Goal: Task Accomplishment & Management: Use online tool/utility

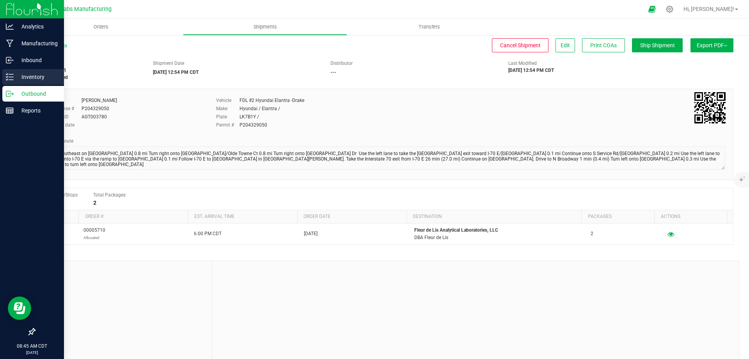
click at [5, 69] on div "Inventory" at bounding box center [33, 77] width 62 height 16
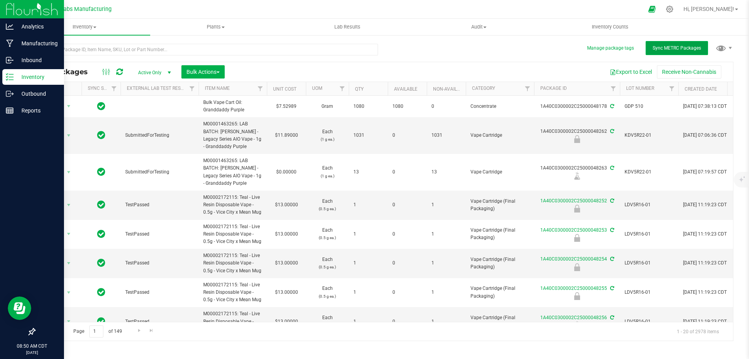
click at [669, 44] on button "Sync METRC Packages" at bounding box center [677, 48] width 62 height 14
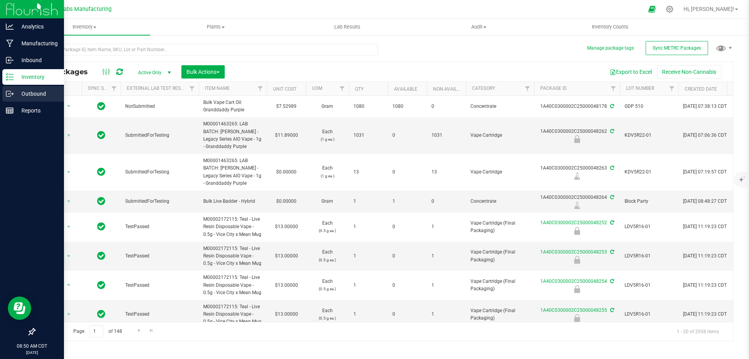
click at [13, 96] on icon at bounding box center [10, 94] width 8 height 8
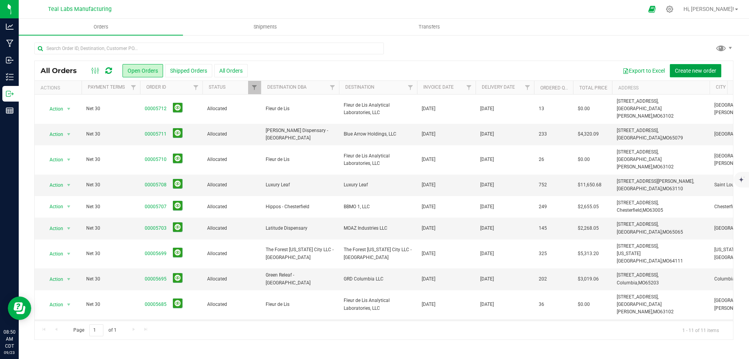
click at [688, 69] on span "Create new order" at bounding box center [695, 71] width 41 height 6
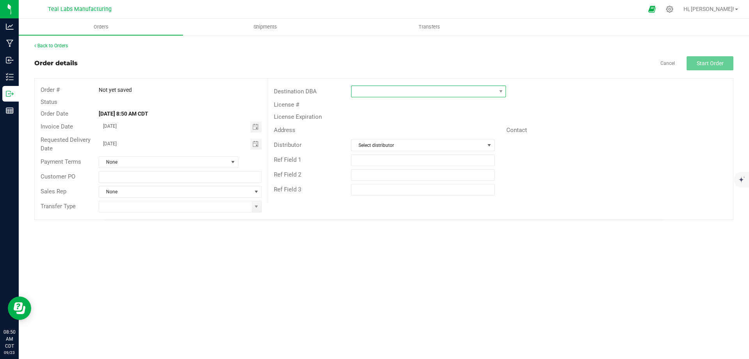
click at [443, 94] on span at bounding box center [424, 91] width 144 height 11
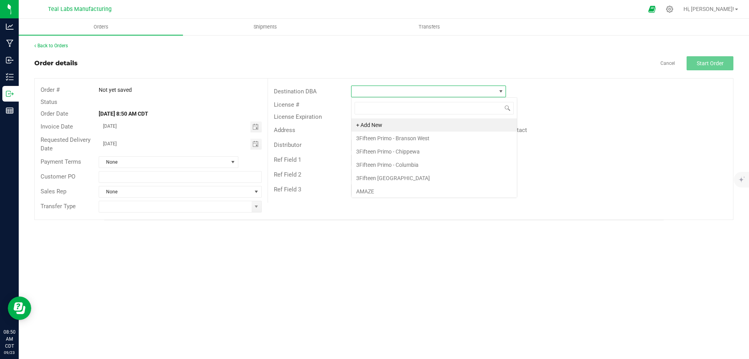
scroll to position [12, 155]
type input "cloud"
click at [384, 125] on li "Cloud TEN, LLC" at bounding box center [429, 124] width 154 height 13
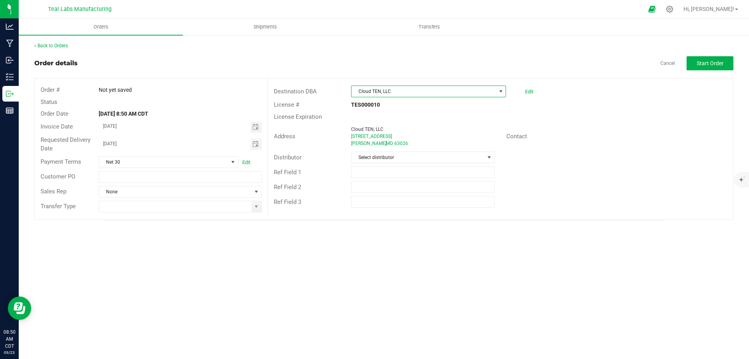
click at [243, 142] on input "[DATE]" at bounding box center [174, 144] width 151 height 10
click at [255, 142] on span "Toggle calendar" at bounding box center [255, 144] width 6 height 6
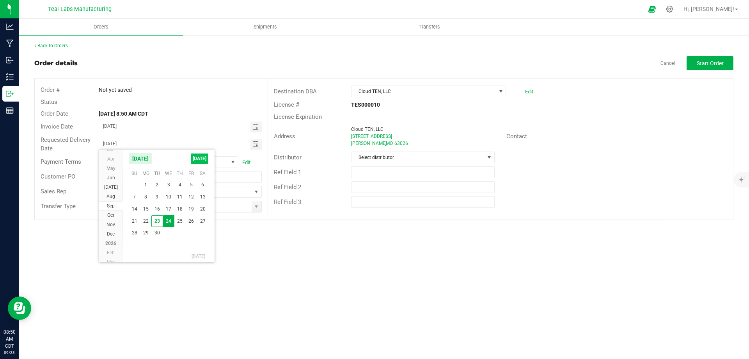
click at [201, 157] on span "[DATE]" at bounding box center [200, 158] width 18 height 10
type input "[DATE]"
click at [256, 206] on span at bounding box center [256, 206] width 6 height 6
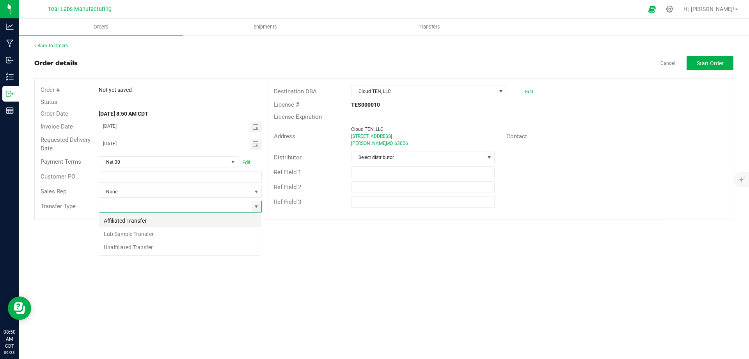
scroll to position [12, 163]
click at [158, 233] on li "Lab Sample Transfer" at bounding box center [180, 233] width 162 height 13
type input "Lab Sample Transfer"
click at [704, 65] on span "Start Order" at bounding box center [710, 63] width 27 height 6
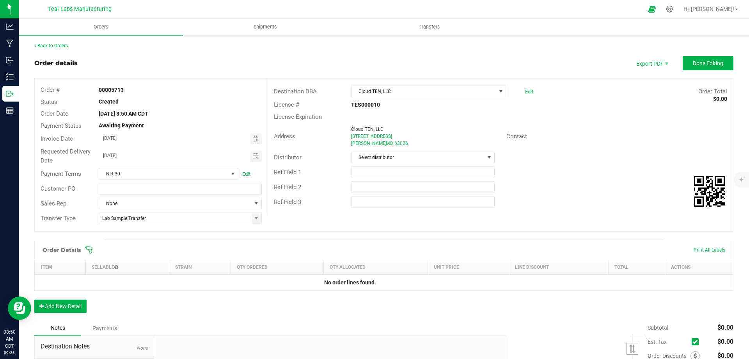
click at [89, 251] on icon at bounding box center [89, 250] width 8 height 8
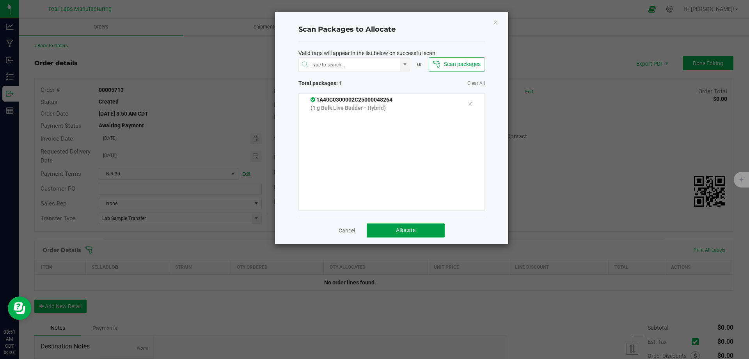
click at [391, 227] on button "Allocate" at bounding box center [406, 230] width 78 height 14
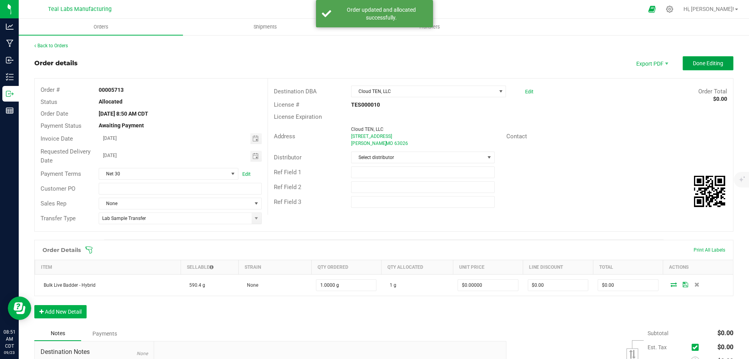
click at [705, 66] on span "Done Editing" at bounding box center [708, 63] width 30 height 6
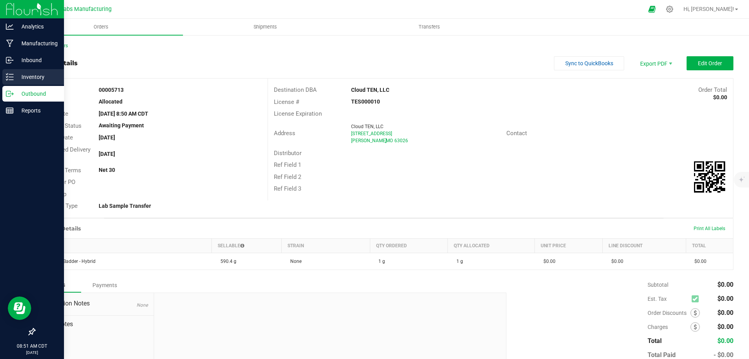
click at [21, 82] on div "Inventory" at bounding box center [33, 77] width 62 height 16
